Goal: Use online tool/utility: Use online tool/utility

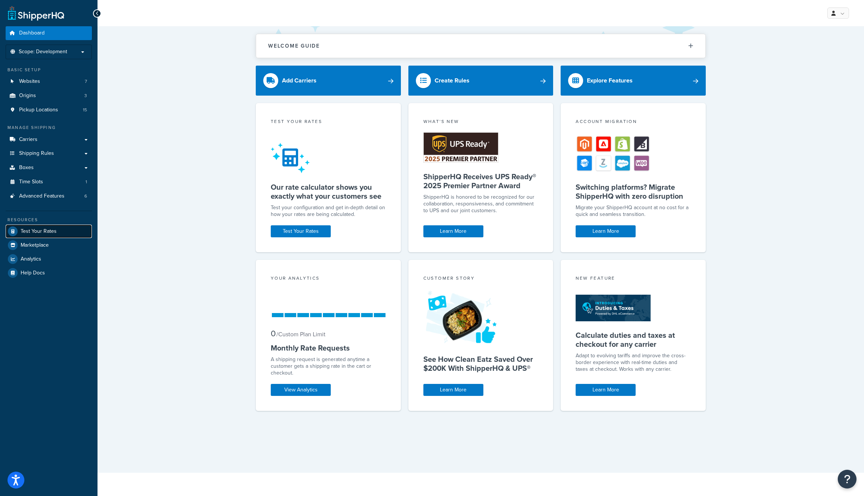
click at [57, 225] on link "Test Your Rates" at bounding box center [49, 232] width 86 height 14
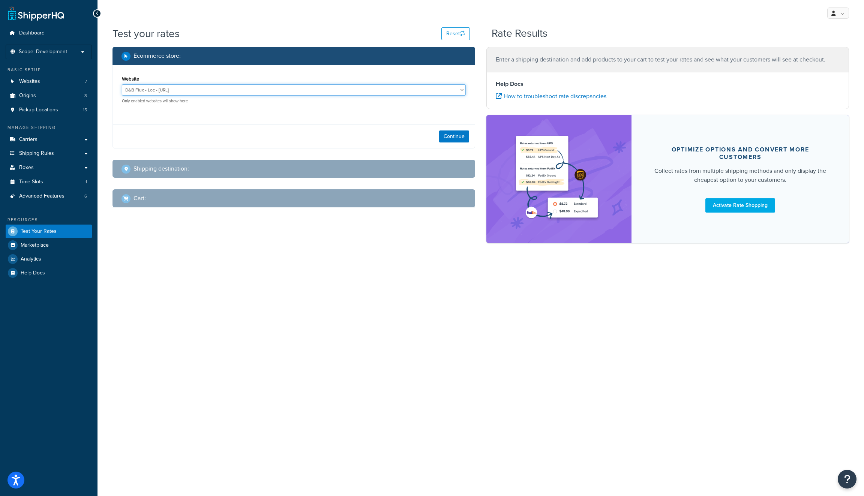
click at [277, 87] on select "D&B Flux - Loc - [URL] D&B Flux Dev - [URL][DOMAIN_NAME] D&B Flux Staging - [UR…" at bounding box center [294, 89] width 344 height 11
select select "f74f273f482f7ce9ba678d03fd4c0e31"
click at [122, 85] on select "D&B Flux - Loc - [URL] D&B Flux Dev - [URL][DOMAIN_NAME] D&B Flux Staging - [UR…" at bounding box center [294, 89] width 344 height 11
click at [452, 140] on button "Continue" at bounding box center [454, 137] width 30 height 12
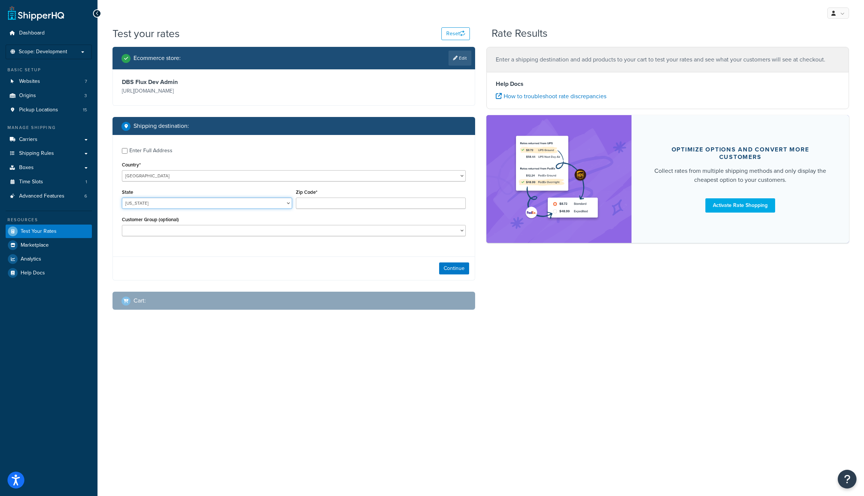
click at [203, 198] on select "[US_STATE] [US_STATE] [US_STATE] [US_STATE] [US_STATE] Armed Forces Americas Ar…" at bounding box center [207, 203] width 170 height 11
select select "ID"
click at [122, 198] on select "[US_STATE] [US_STATE] [US_STATE] [US_STATE] [US_STATE] Armed Forces Americas Ar…" at bounding box center [207, 203] width 170 height 11
click at [342, 201] on input "Zip Code*" at bounding box center [381, 203] width 170 height 11
type input "83605"
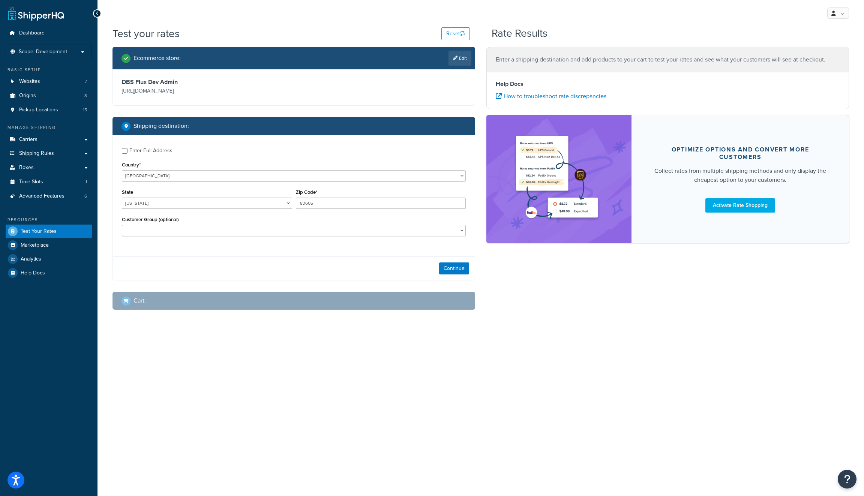
click at [383, 275] on div "Continue" at bounding box center [294, 269] width 362 height 24
click at [465, 274] on button "Continue" at bounding box center [454, 269] width 30 height 12
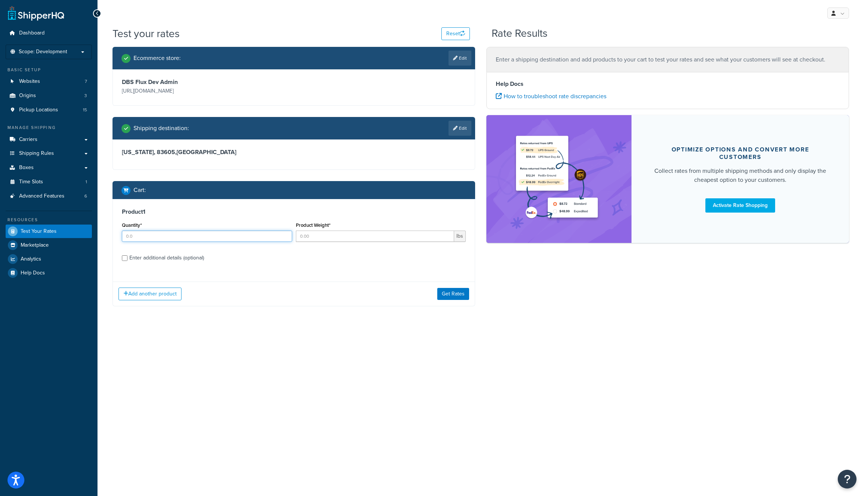
click at [206, 236] on input "Quantity*" at bounding box center [207, 236] width 170 height 11
type input "1"
drag, startPoint x: 311, startPoint y: 237, endPoint x: 327, endPoint y: 247, distance: 19.4
click at [311, 237] on input "Product Weight*" at bounding box center [375, 236] width 159 height 11
type input "1"
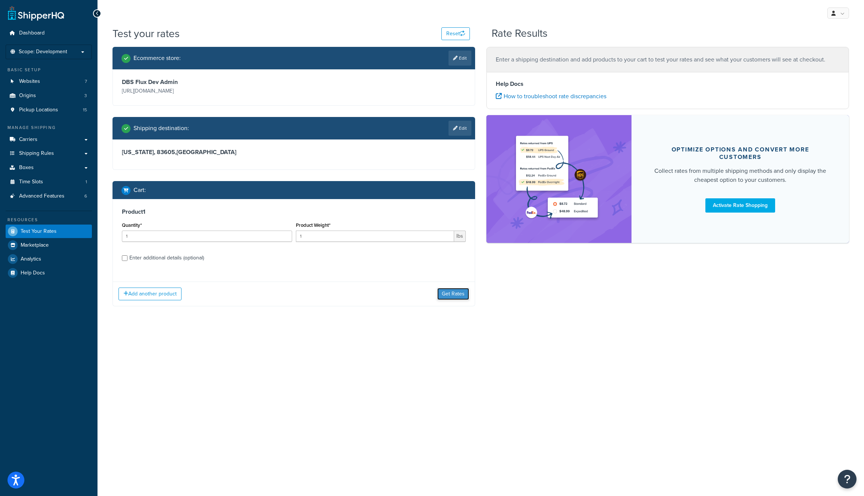
click at [452, 297] on button "Get Rates" at bounding box center [453, 294] width 32 height 12
